Goal: Transaction & Acquisition: Purchase product/service

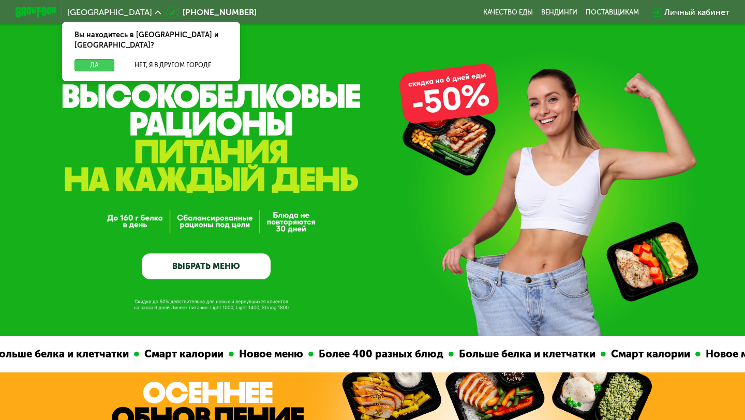
click at [95, 59] on button "Да" at bounding box center [94, 65] width 40 height 12
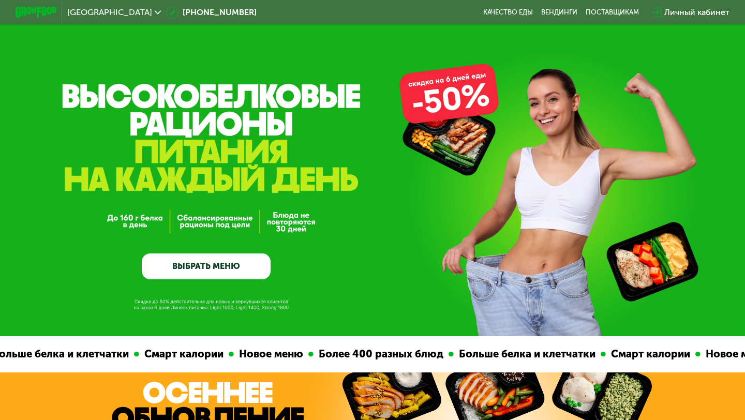
click at [202, 263] on link "ВЫБРАТЬ МЕНЮ" at bounding box center [206, 266] width 129 height 26
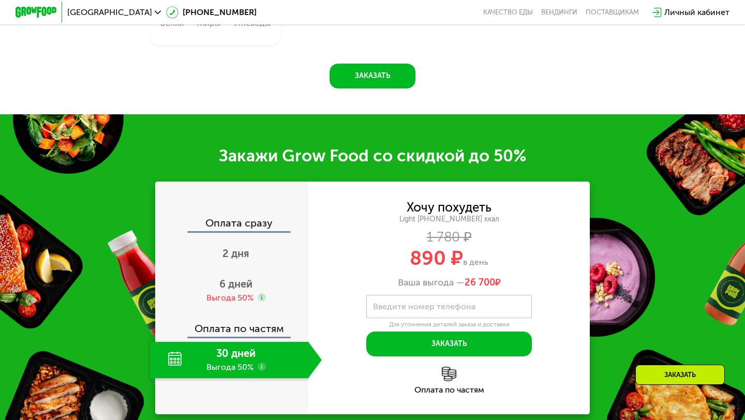
scroll to position [1169, 0]
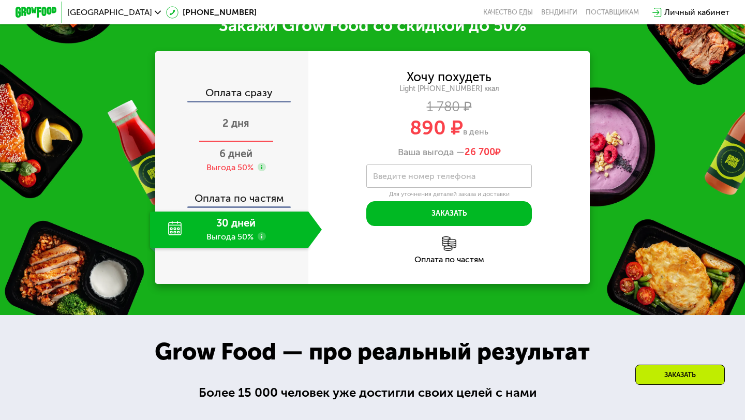
click at [238, 129] on span "2 дня" at bounding box center [235, 123] width 27 height 12
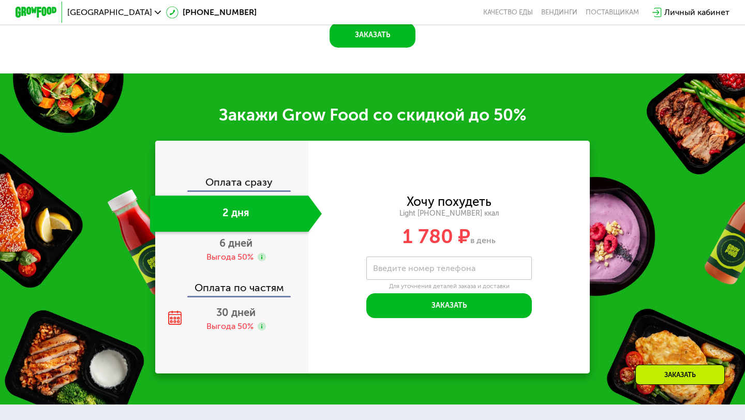
drag, startPoint x: 409, startPoint y: 197, endPoint x: 519, endPoint y: 234, distance: 116.5
click at [519, 234] on div "Хочу похудеть Light [PHONE_NUMBER] ккал 1 780 ₽ в день" at bounding box center [448, 221] width 281 height 50
click at [522, 227] on div "1 780 ₽ в день" at bounding box center [448, 237] width 281 height 20
drag, startPoint x: 506, startPoint y: 236, endPoint x: 393, endPoint y: 200, distance: 118.9
click at [393, 200] on div "Хочу похудеть Light [PHONE_NUMBER] ккал 1 780 ₽ в день" at bounding box center [448, 221] width 281 height 50
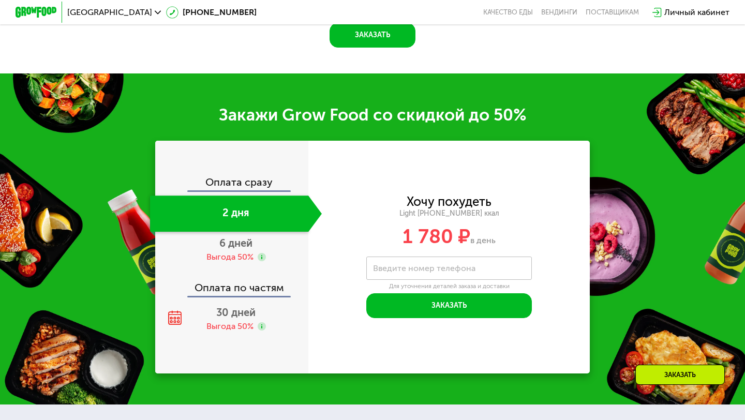
click at [369, 207] on div "Хочу похудеть Light [PHONE_NUMBER] ккал 1 780 ₽ в день" at bounding box center [448, 221] width 281 height 50
click at [263, 243] on div "6 дней Выгода 50%" at bounding box center [236, 250] width 172 height 36
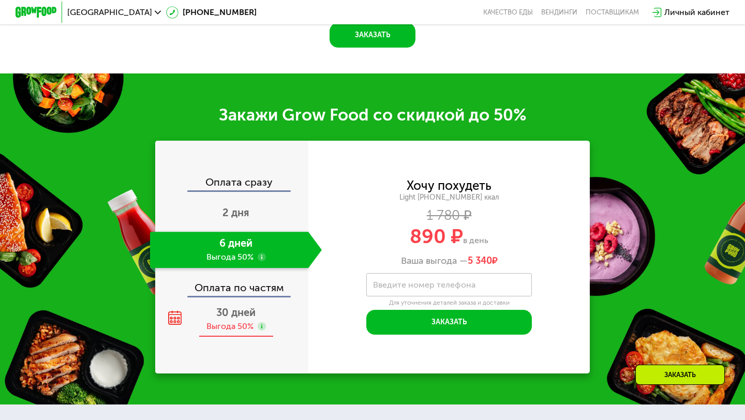
click at [273, 308] on div "30 дней Выгода 50%" at bounding box center [236, 319] width 172 height 36
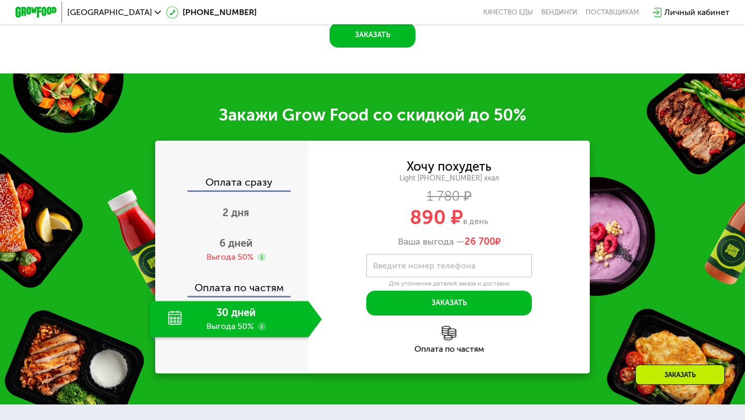
click at [273, 289] on div "Оплата по частям" at bounding box center [232, 284] width 152 height 24
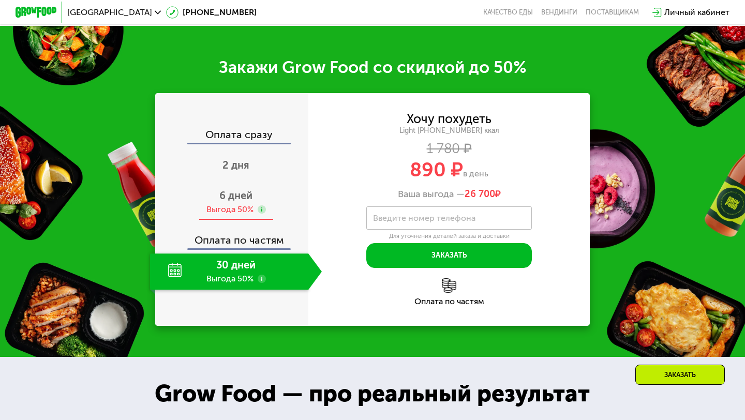
click at [251, 185] on div "6 дней Выгода 50%" at bounding box center [236, 202] width 172 height 36
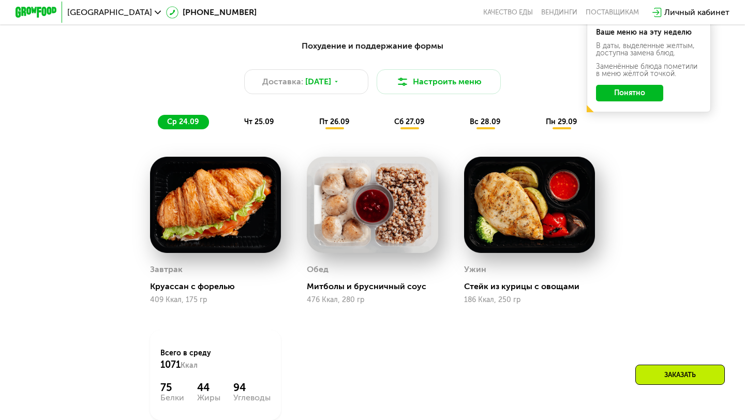
scroll to position [745, 0]
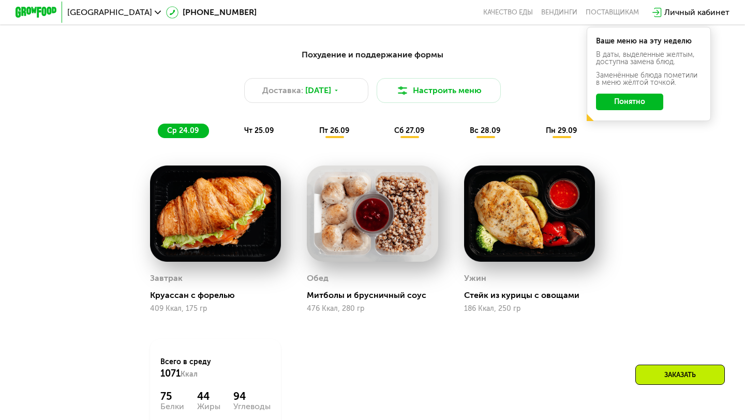
click at [266, 125] on div "чт 25.09" at bounding box center [259, 131] width 49 height 14
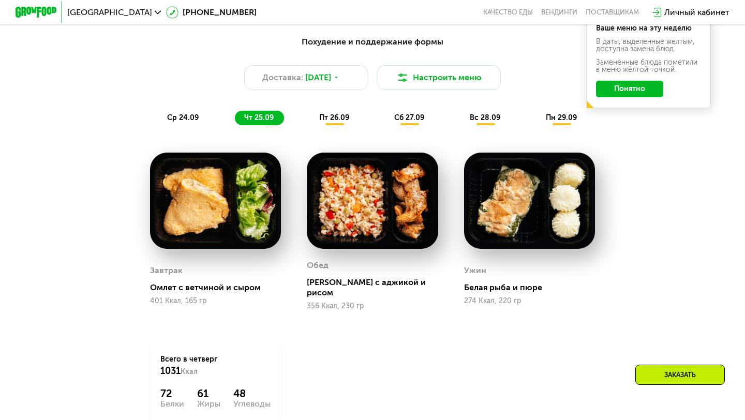
scroll to position [761, 0]
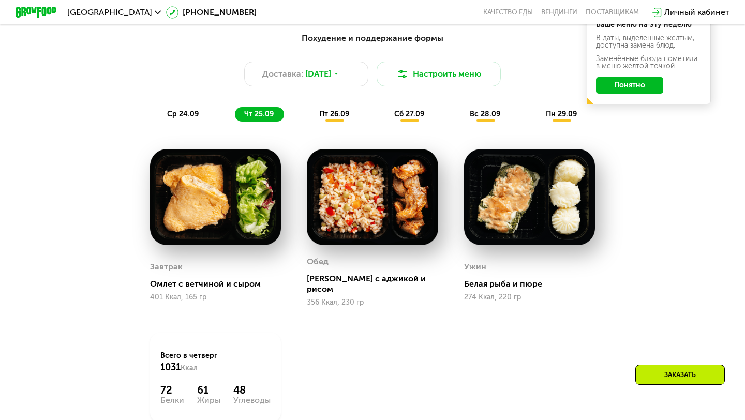
click at [338, 115] on span "пт 26.09" at bounding box center [334, 114] width 30 height 9
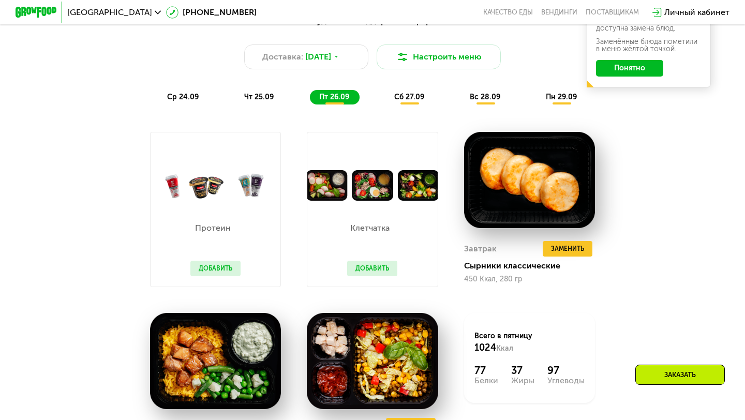
scroll to position [768, 0]
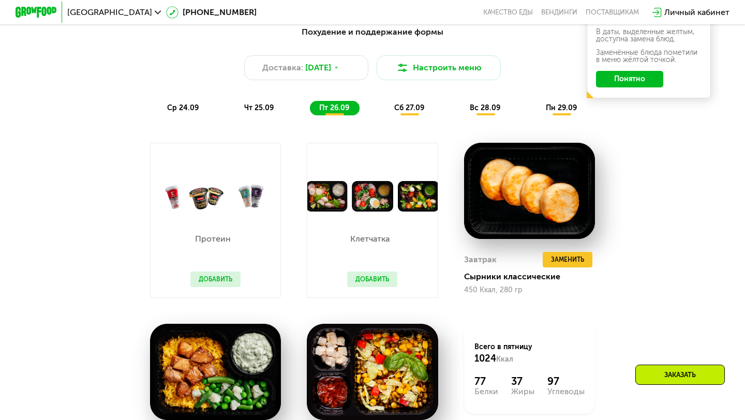
click at [412, 104] on span "сб 27.09" at bounding box center [409, 107] width 30 height 9
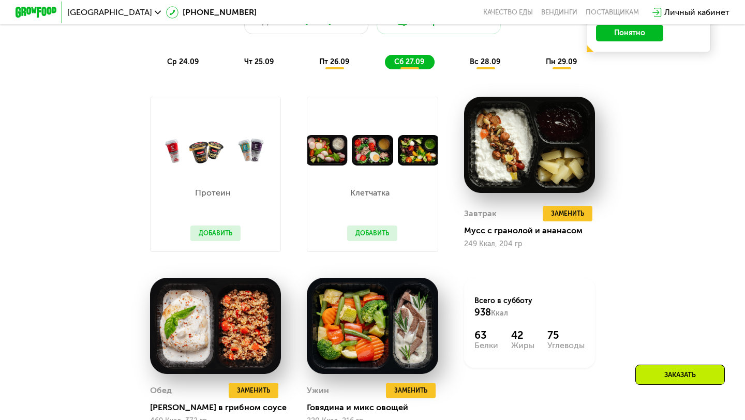
scroll to position [811, 0]
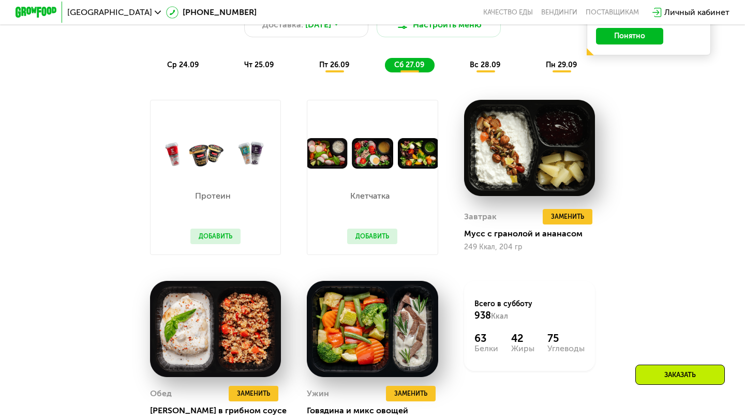
click at [477, 62] on span "вс 28.09" at bounding box center [485, 65] width 31 height 9
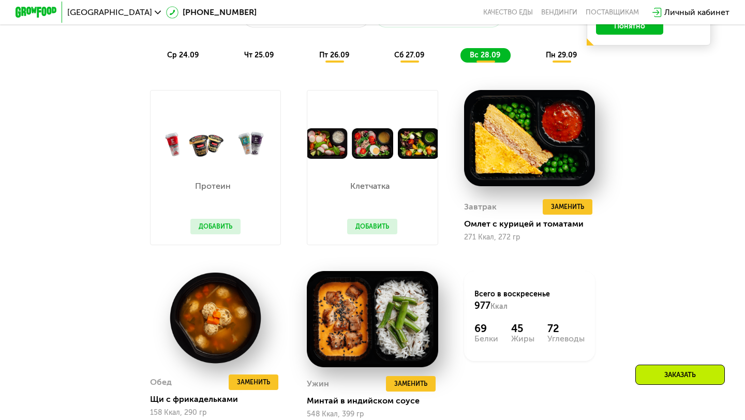
scroll to position [819, 0]
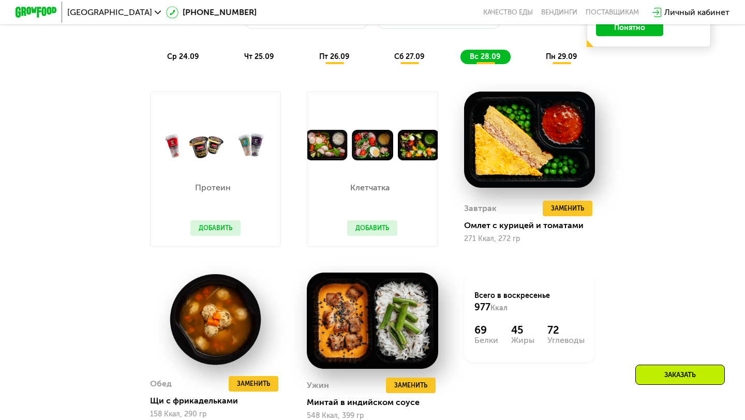
click at [548, 54] on span "пн 29.09" at bounding box center [561, 56] width 31 height 9
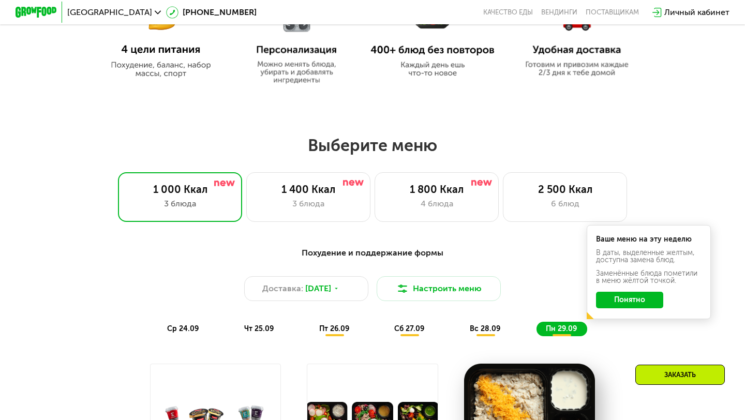
scroll to position [501, 0]
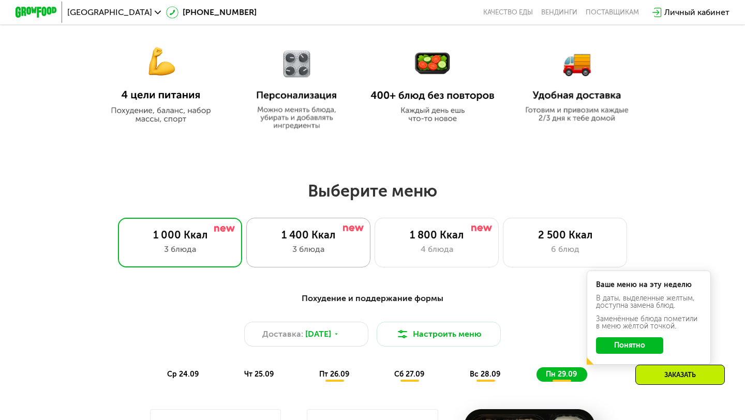
click at [333, 251] on div "3 блюда" at bounding box center [308, 249] width 102 height 12
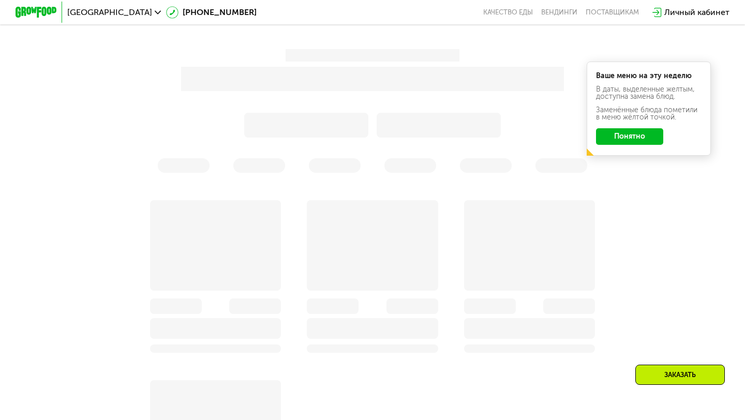
scroll to position [778, 0]
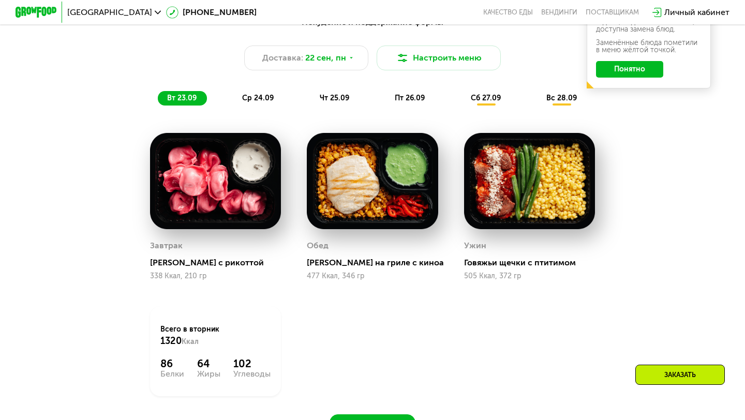
click at [259, 91] on div "ср 24.09" at bounding box center [258, 98] width 51 height 14
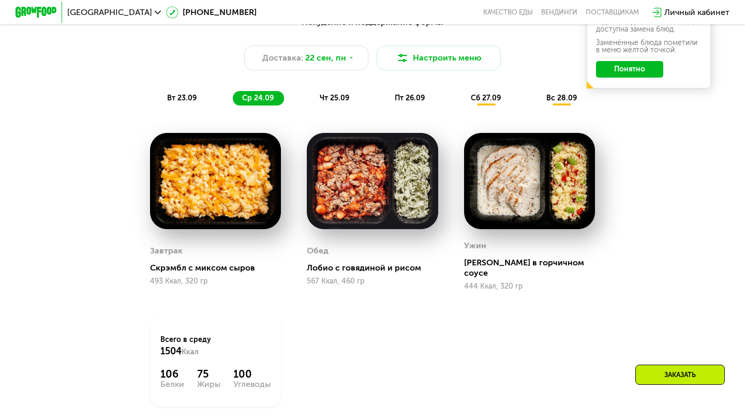
click at [343, 97] on span "чт 25.09" at bounding box center [334, 98] width 29 height 9
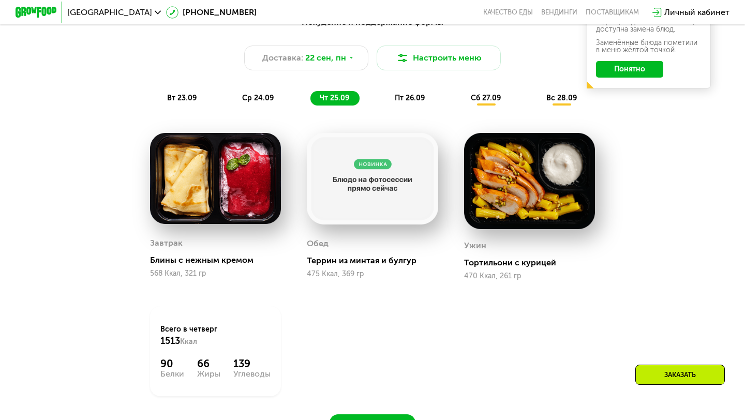
click at [422, 98] on span "пт 26.09" at bounding box center [410, 98] width 30 height 9
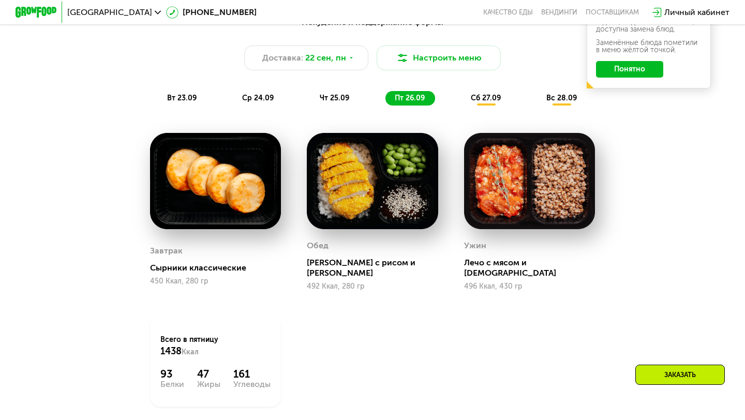
click at [485, 101] on span "сб 27.09" at bounding box center [486, 98] width 30 height 9
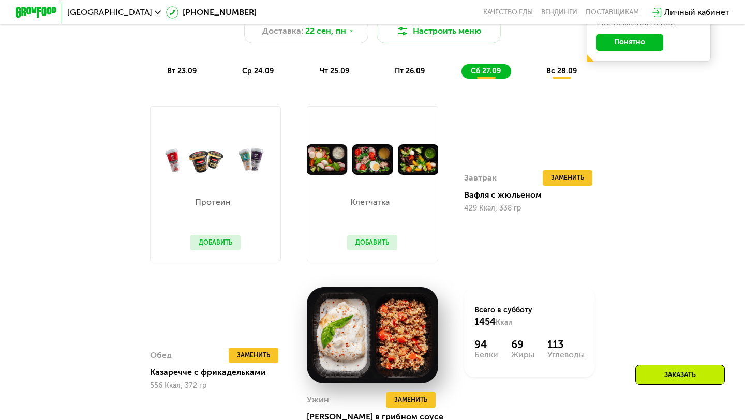
scroll to position [801, 0]
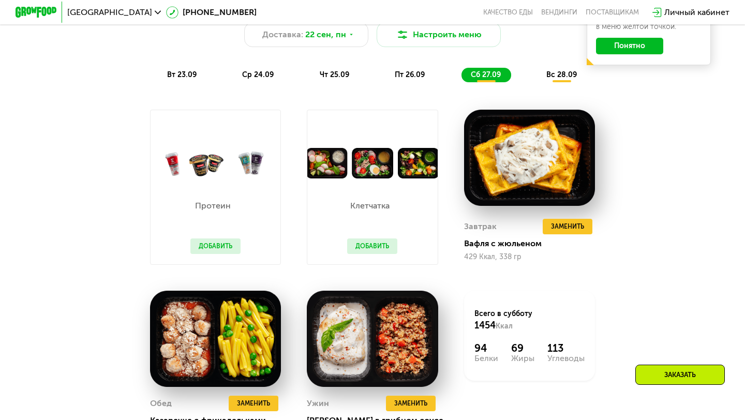
click at [555, 68] on div "вс 28.09" at bounding box center [562, 75] width 50 height 14
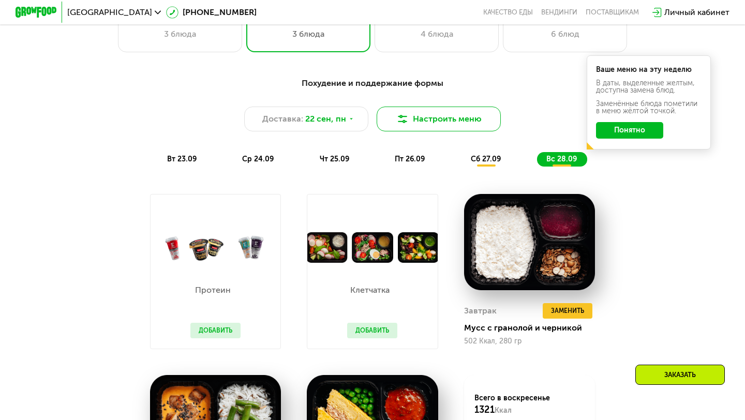
scroll to position [658, 0]
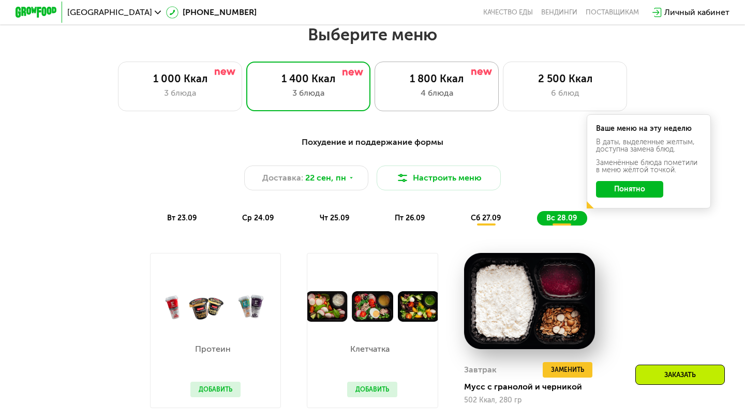
click at [436, 86] on div "1 800 Ккал 4 блюда" at bounding box center [437, 87] width 124 height 50
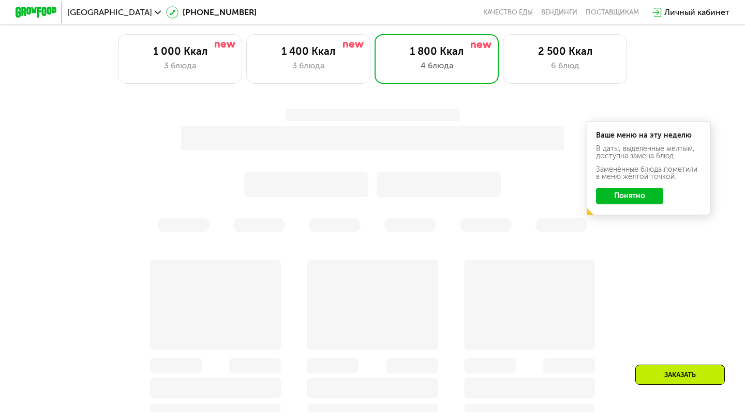
scroll to position [804, 0]
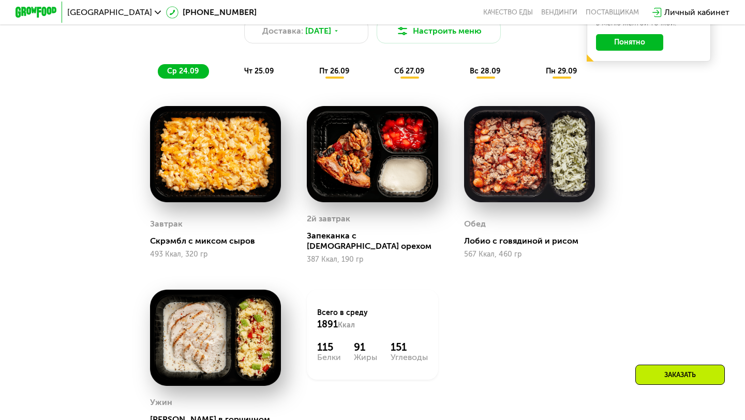
click at [261, 67] on span "чт 25.09" at bounding box center [258, 71] width 29 height 9
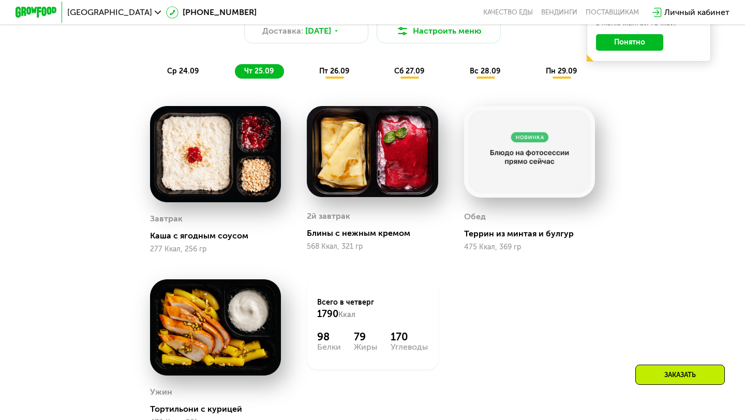
click at [343, 69] on span "пт 26.09" at bounding box center [334, 71] width 30 height 9
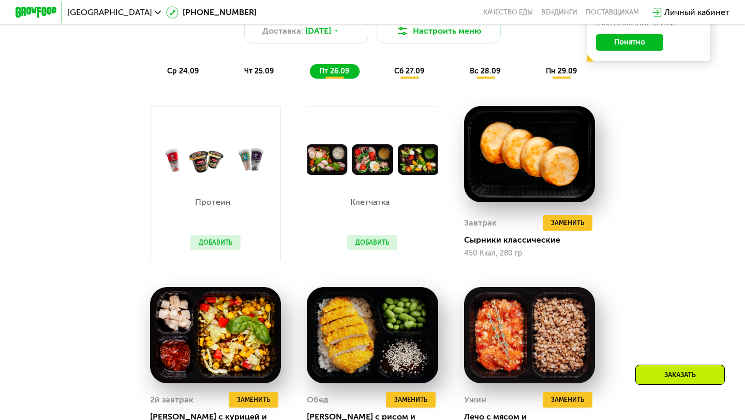
click at [398, 65] on div "сб 27.09" at bounding box center [410, 71] width 50 height 14
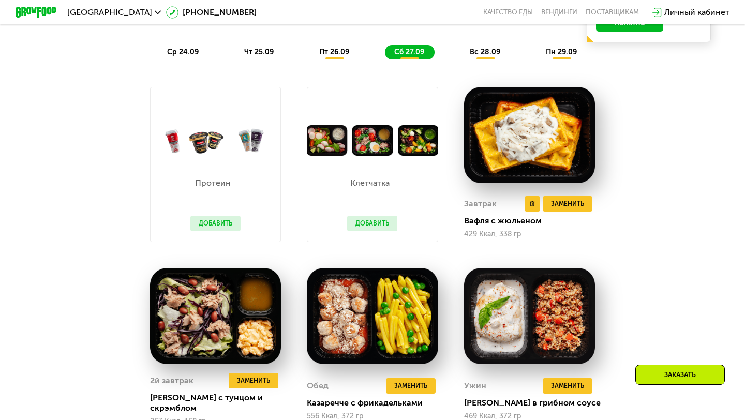
scroll to position [781, 0]
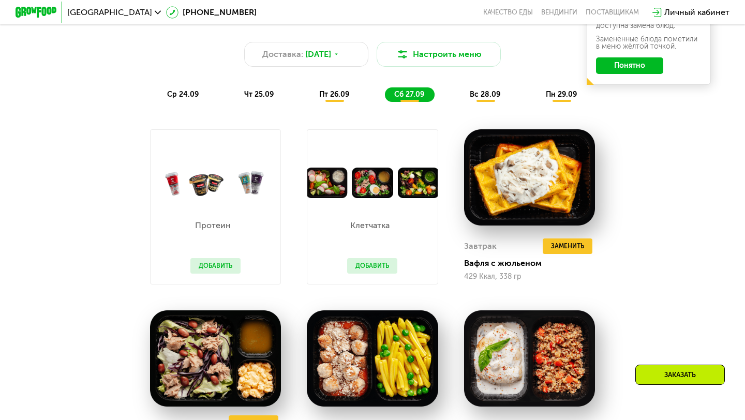
click at [481, 92] on span "вс 28.09" at bounding box center [485, 94] width 31 height 9
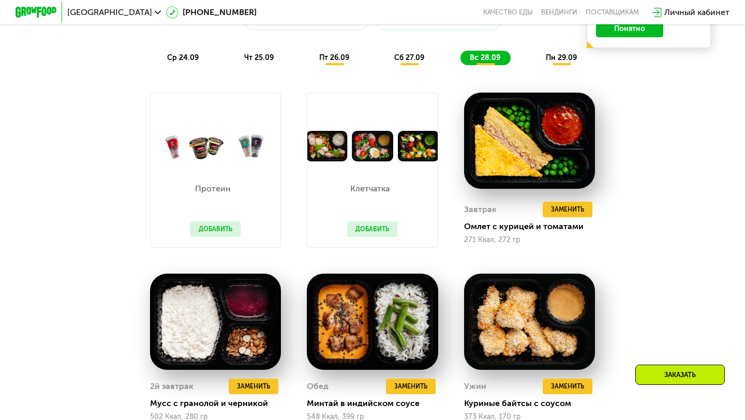
scroll to position [795, 0]
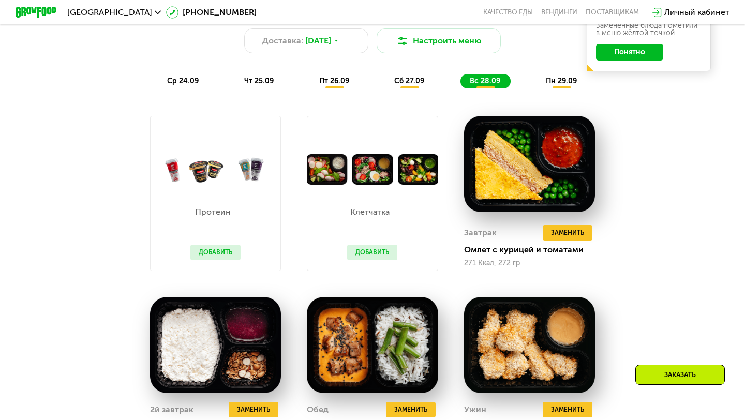
click at [557, 83] on span "пн 29.09" at bounding box center [561, 81] width 31 height 9
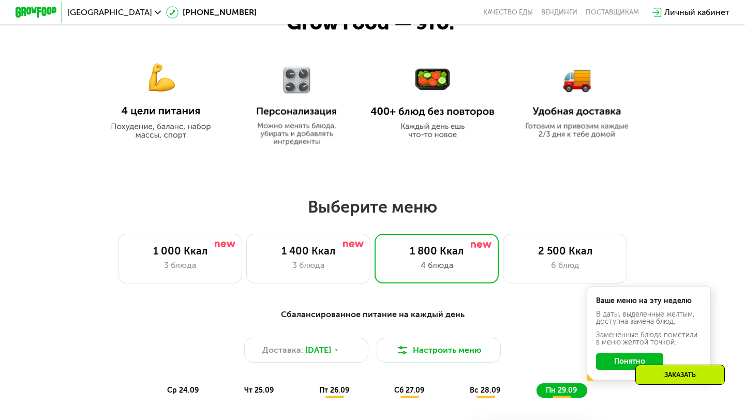
scroll to position [270, 0]
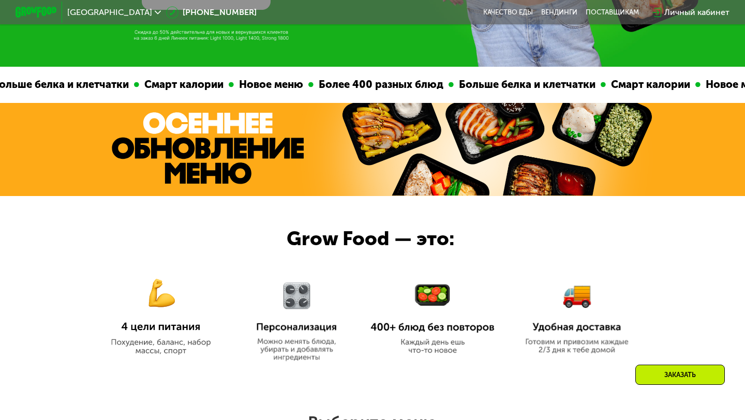
click at [249, 150] on img at bounding box center [208, 148] width 192 height 72
click at [419, 134] on img at bounding box center [497, 149] width 318 height 93
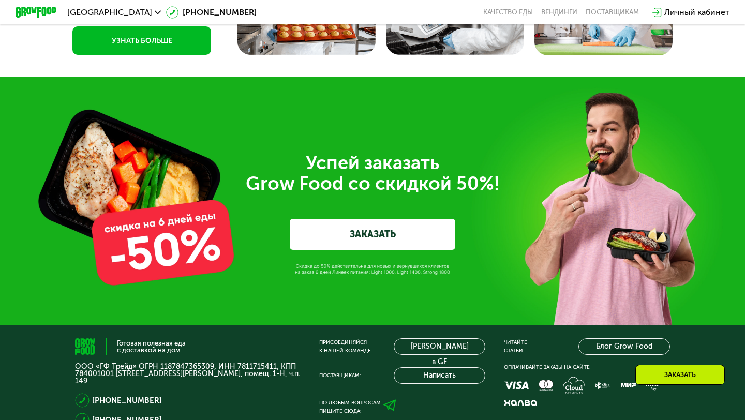
scroll to position [3309, 0]
